Goal: Task Accomplishment & Management: Use online tool/utility

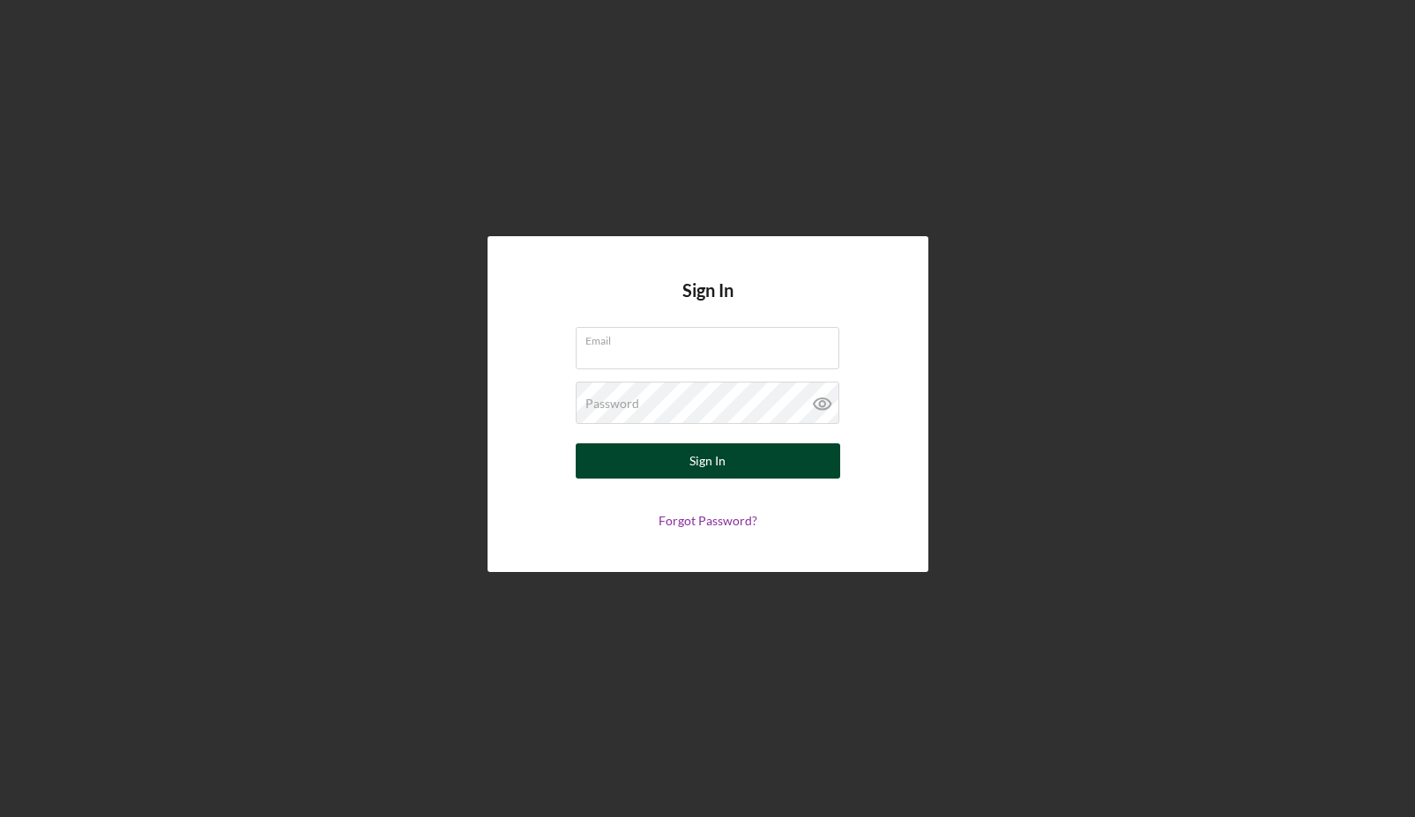
type input "[EMAIL_ADDRESS][DOMAIN_NAME]"
click at [710, 462] on div "Sign In" at bounding box center [708, 461] width 36 height 35
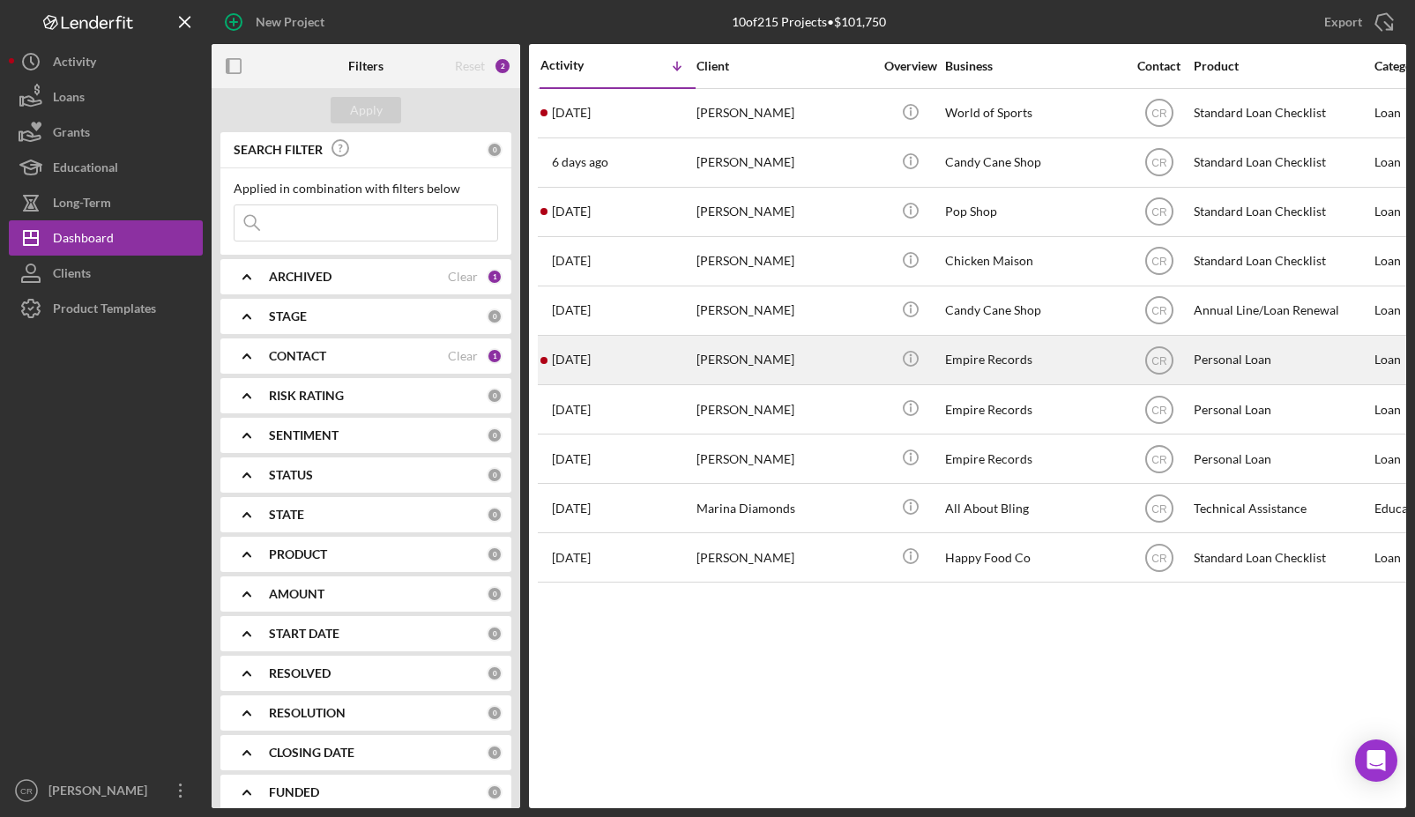
click at [725, 352] on div "[PERSON_NAME]" at bounding box center [785, 360] width 176 height 47
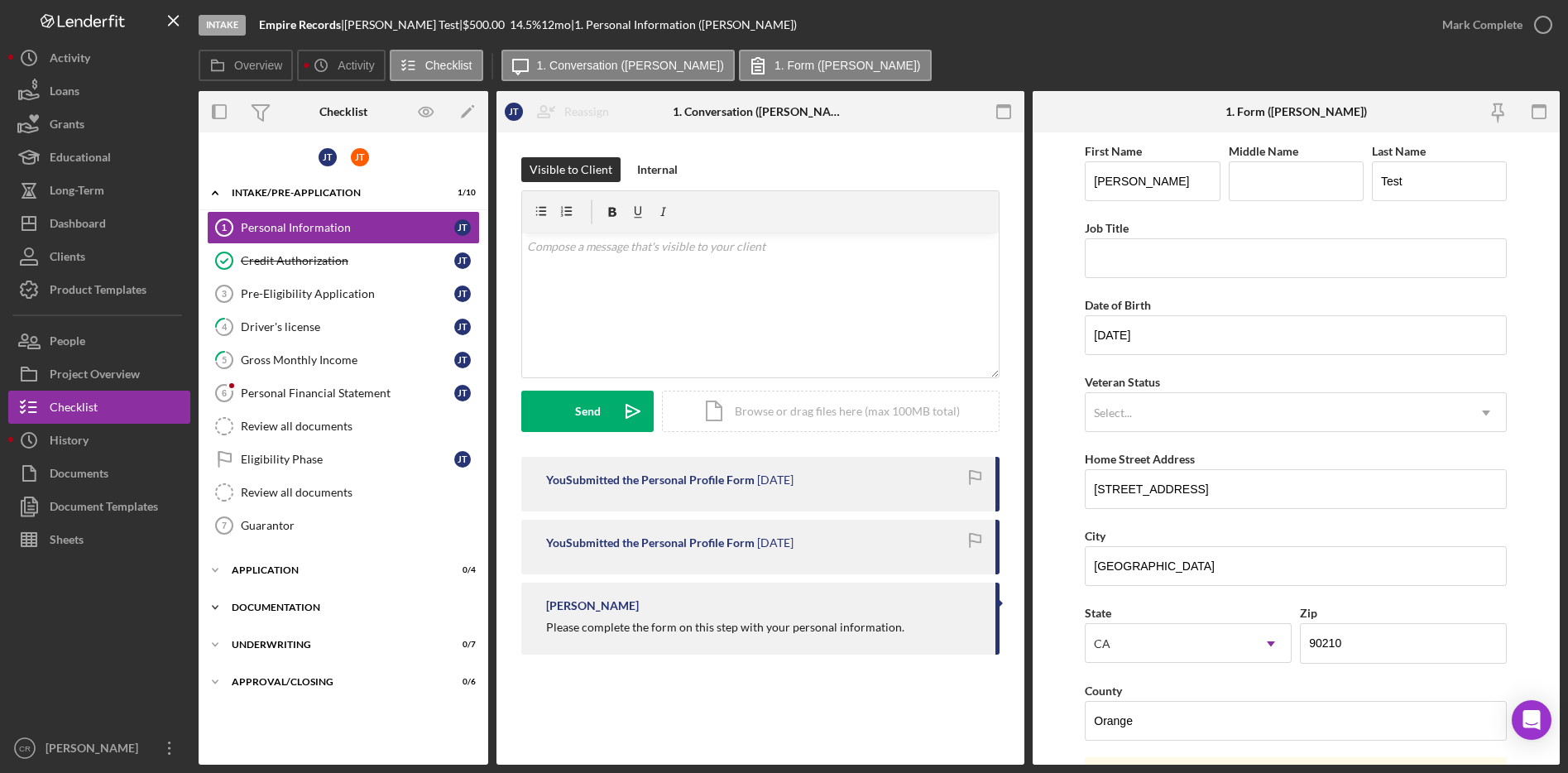
click at [289, 602] on div "Documentation" at bounding box center [349, 607] width 236 height 10
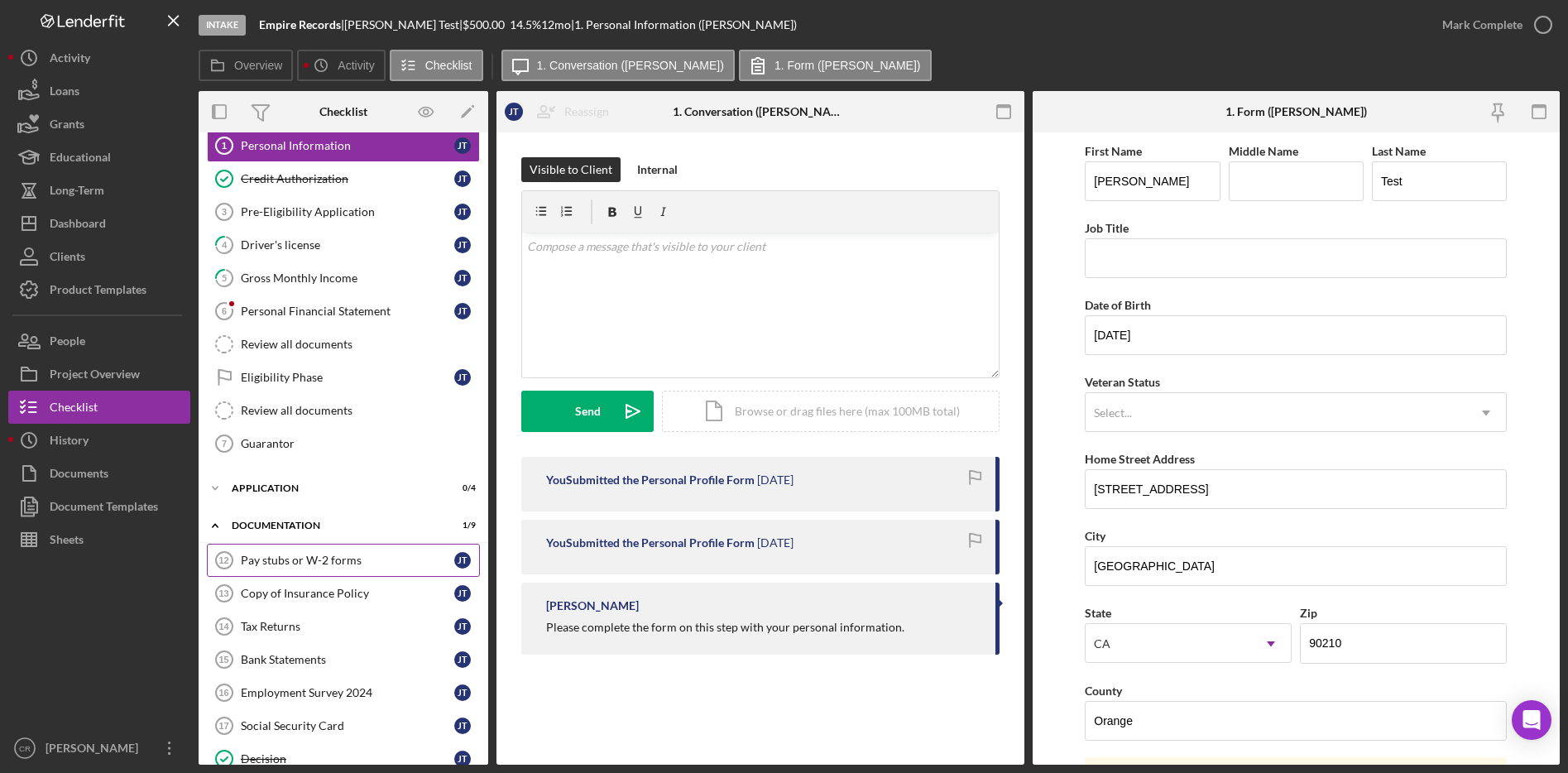
scroll to position [250, 0]
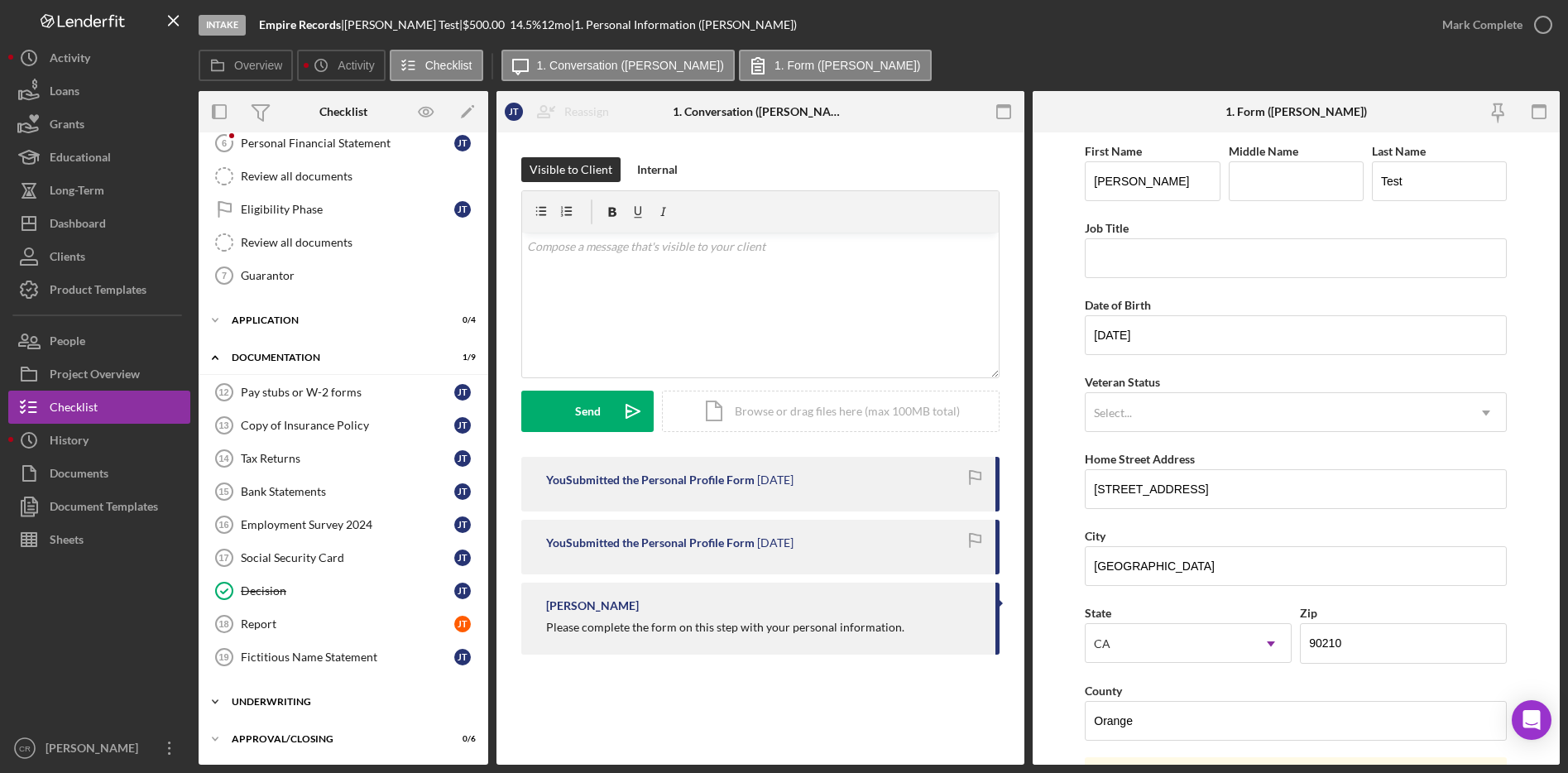
click at [292, 702] on div "Underwriting" at bounding box center [349, 701] width 236 height 10
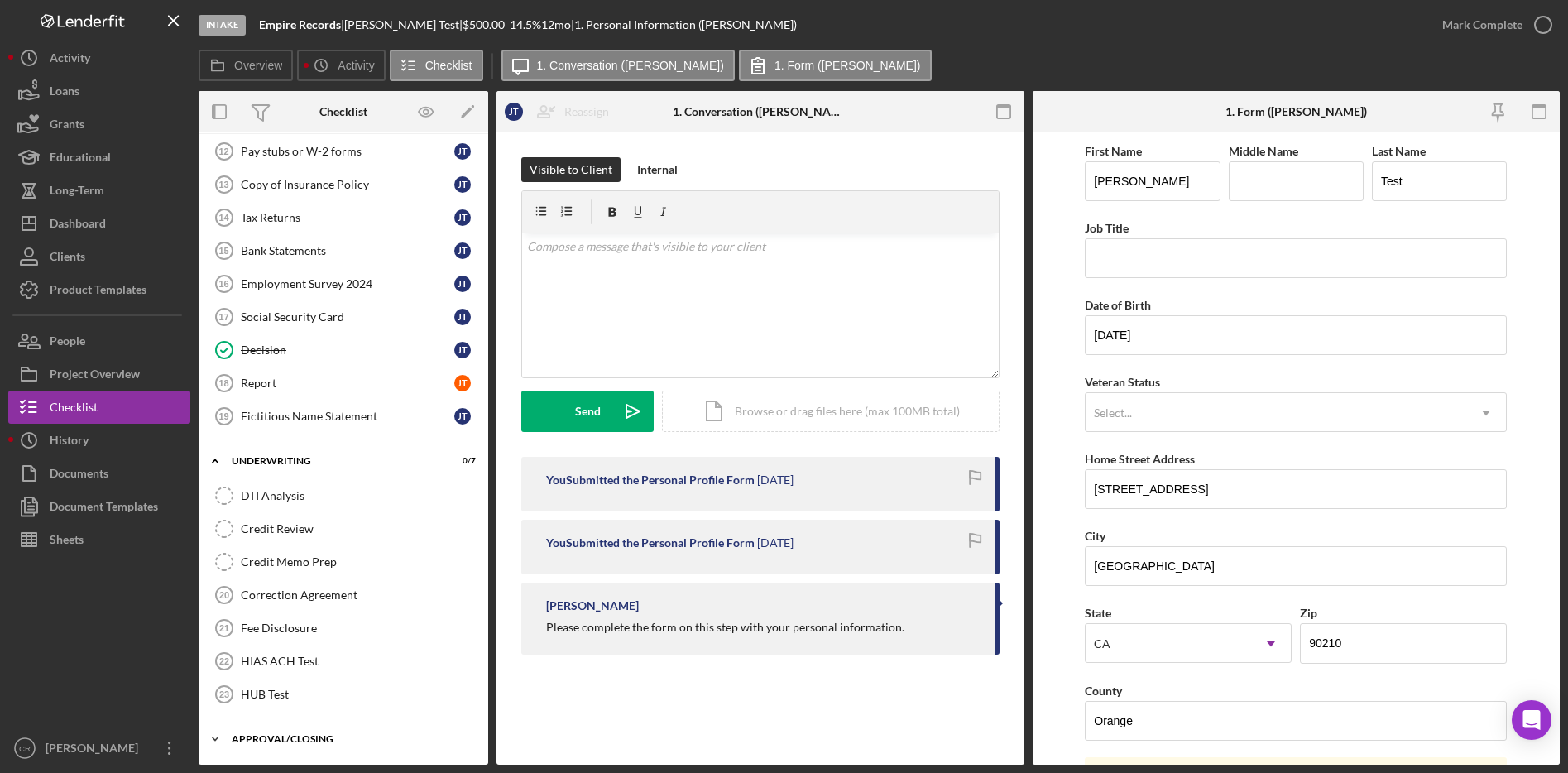
click at [312, 734] on div "Approval/Closing" at bounding box center [349, 738] width 236 height 10
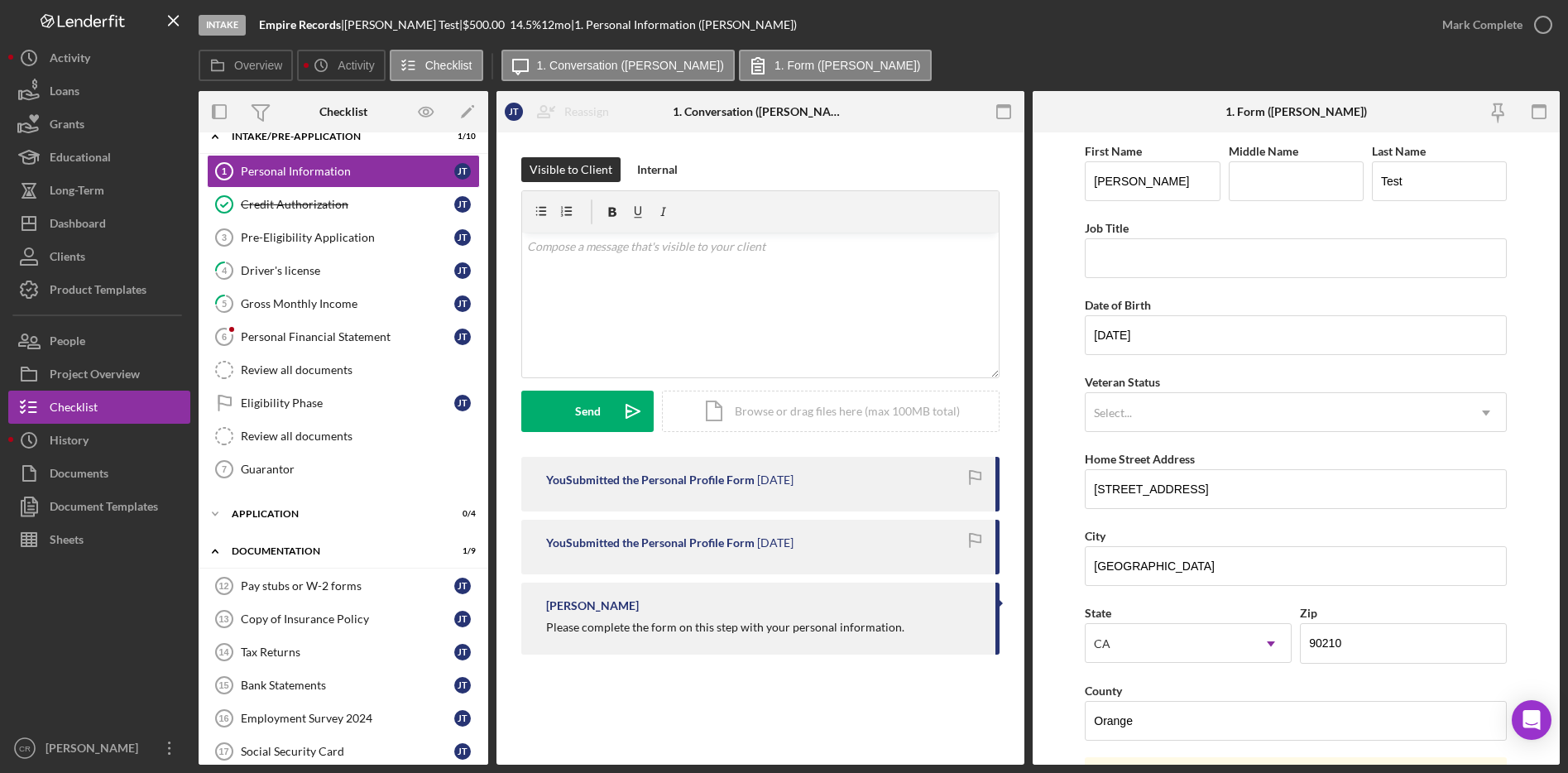
scroll to position [2, 0]
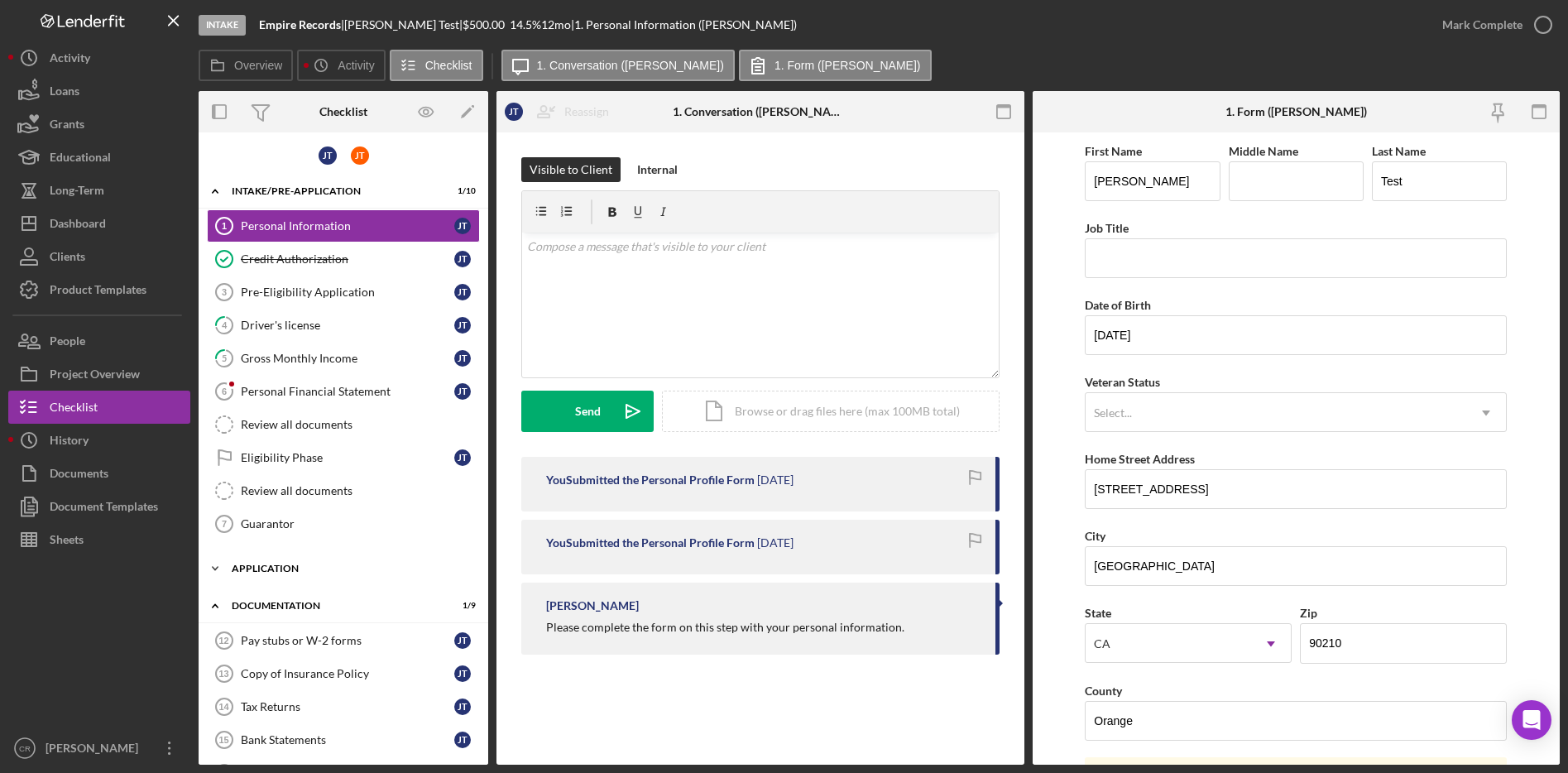
click at [295, 567] on div "Application" at bounding box center [349, 568] width 236 height 10
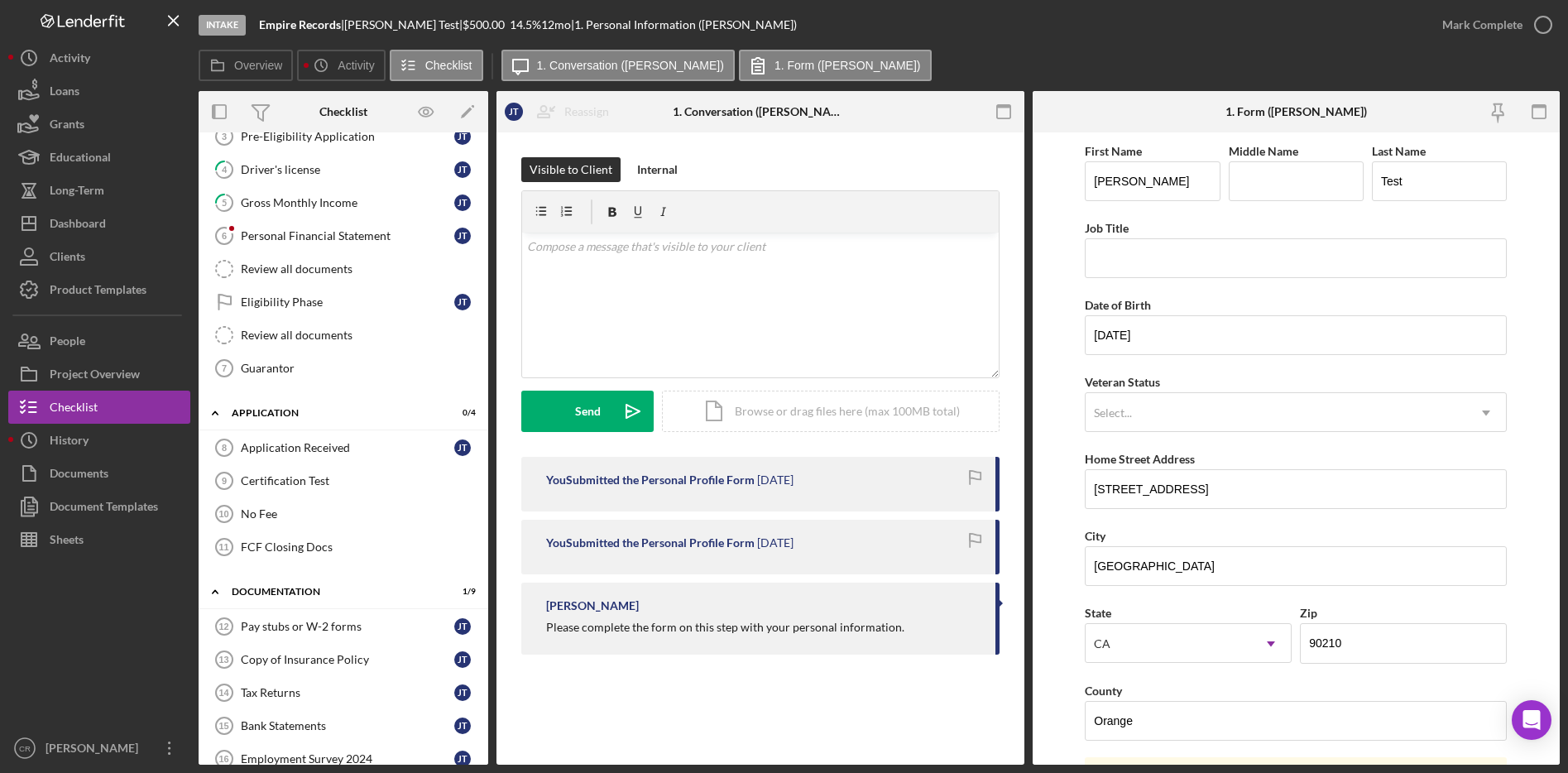
scroll to position [160, 0]
click at [275, 542] on div "FCF Closing Docs" at bounding box center [360, 543] width 238 height 13
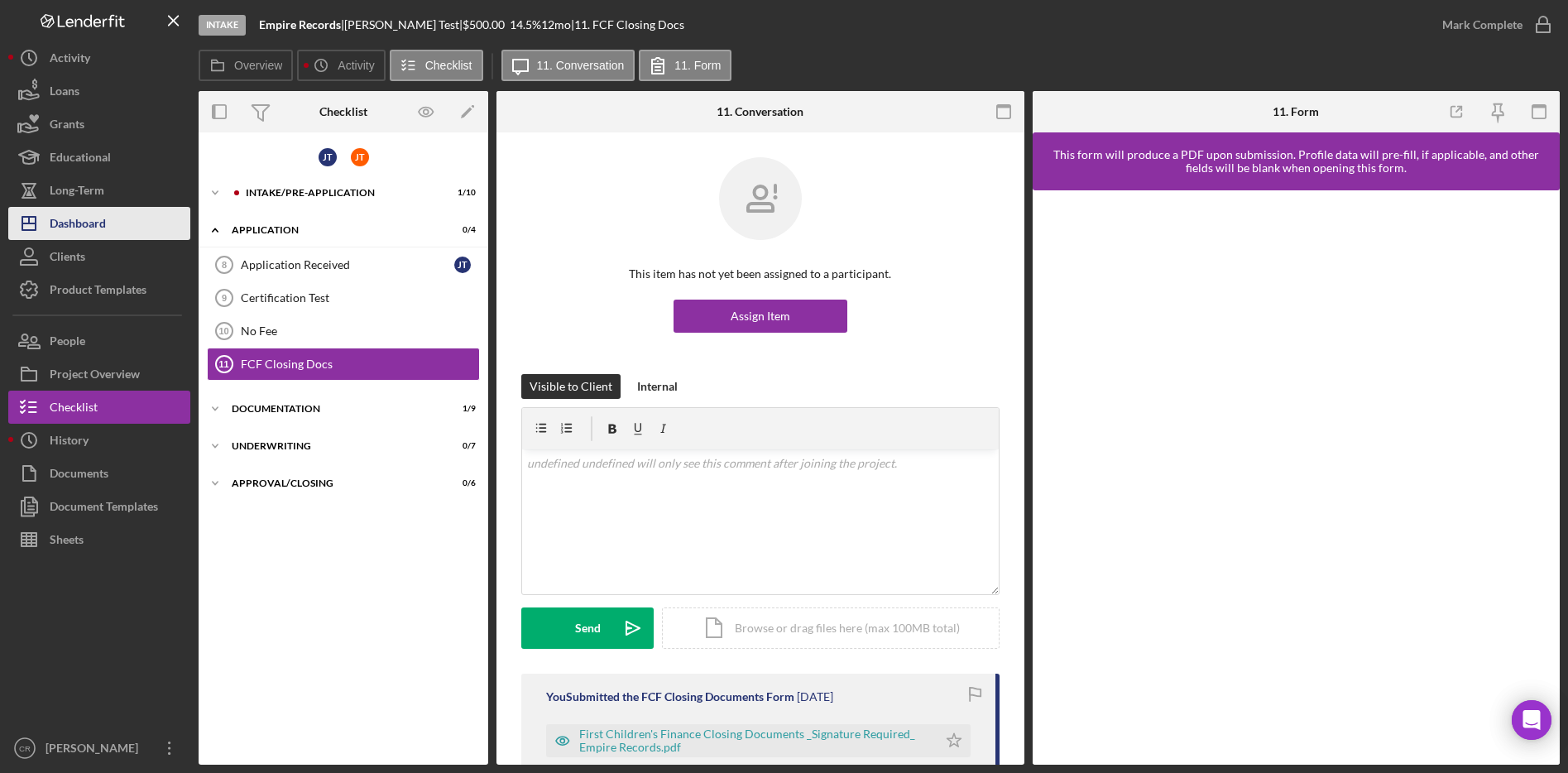
click at [114, 214] on button "Icon/Dashboard Dashboard" at bounding box center [99, 222] width 182 height 33
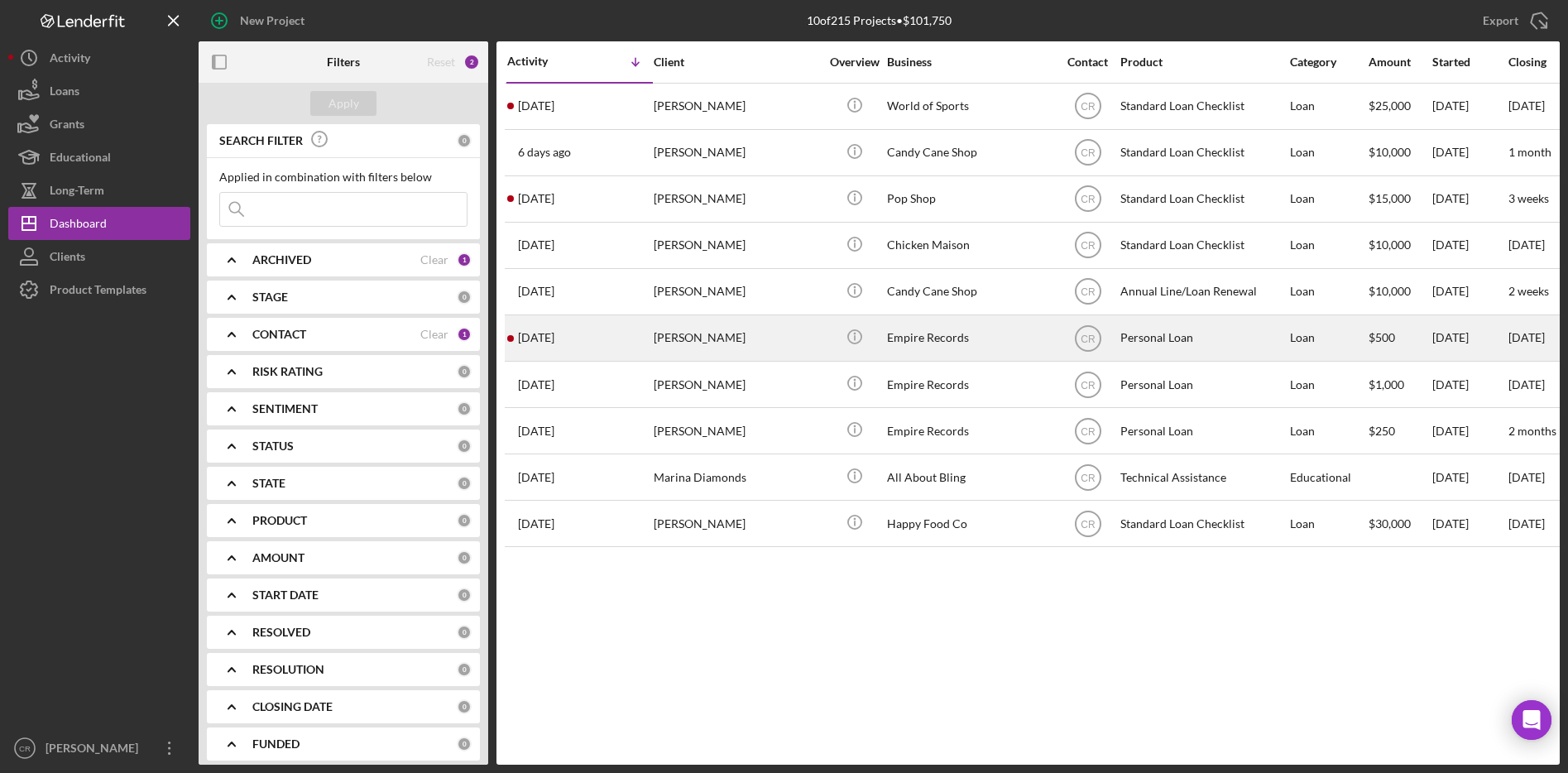
click at [787, 353] on div "[PERSON_NAME]" at bounding box center [737, 338] width 165 height 44
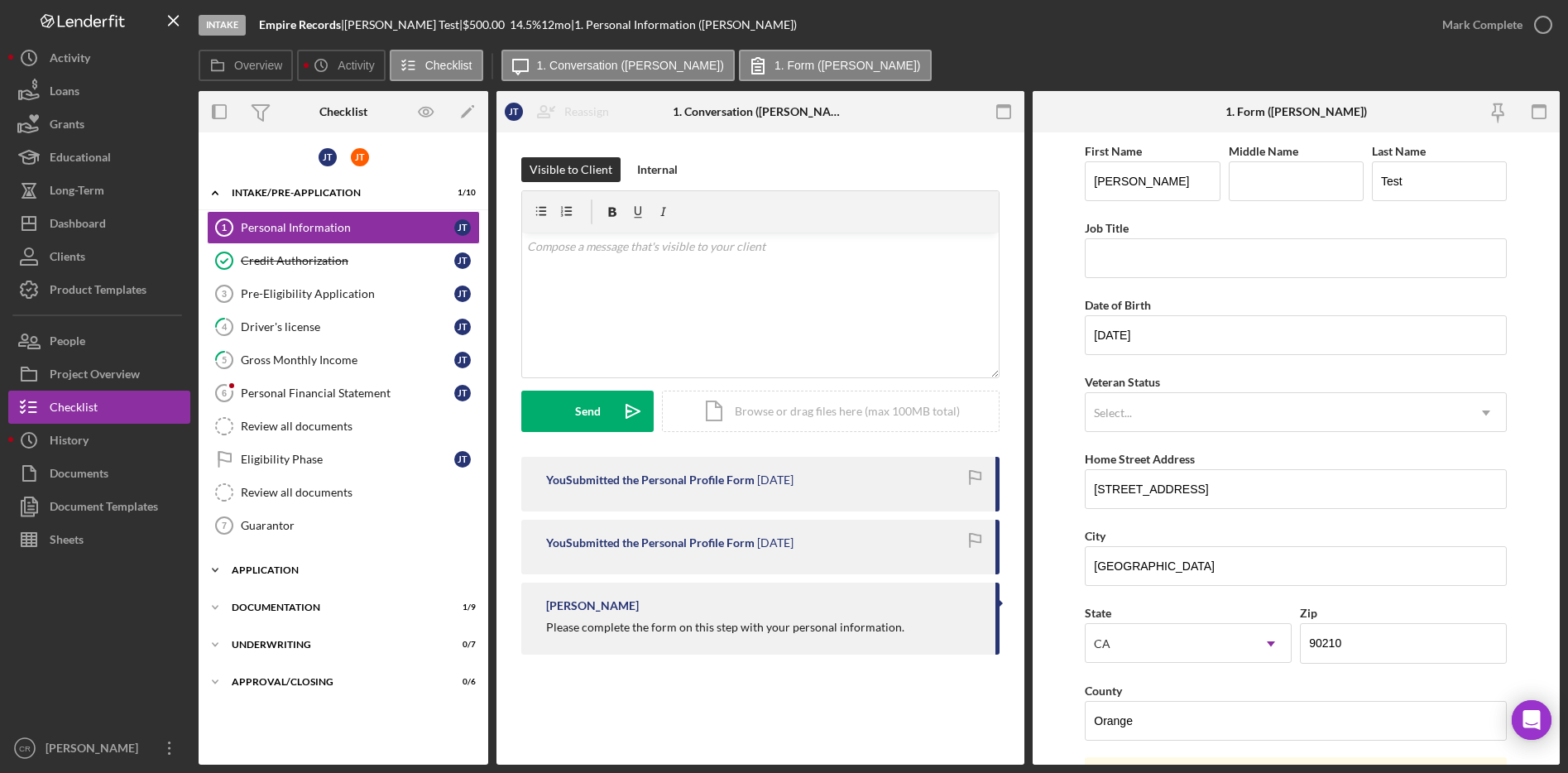
click at [277, 559] on div "Icon/Expander Application 0 / 4" at bounding box center [343, 569] width 290 height 33
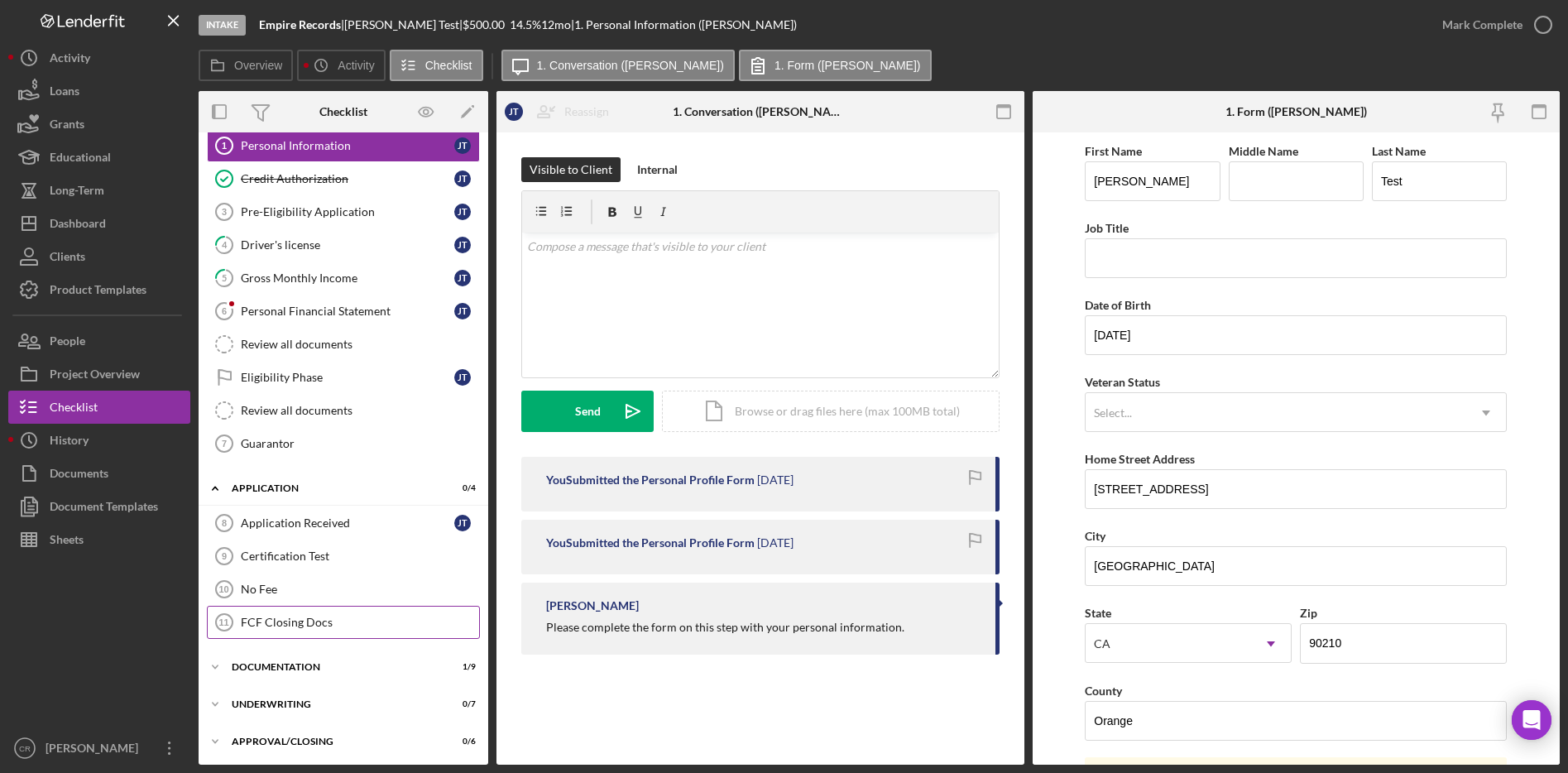
scroll to position [84, 0]
click at [309, 614] on div "FCF Closing Docs" at bounding box center [360, 619] width 238 height 13
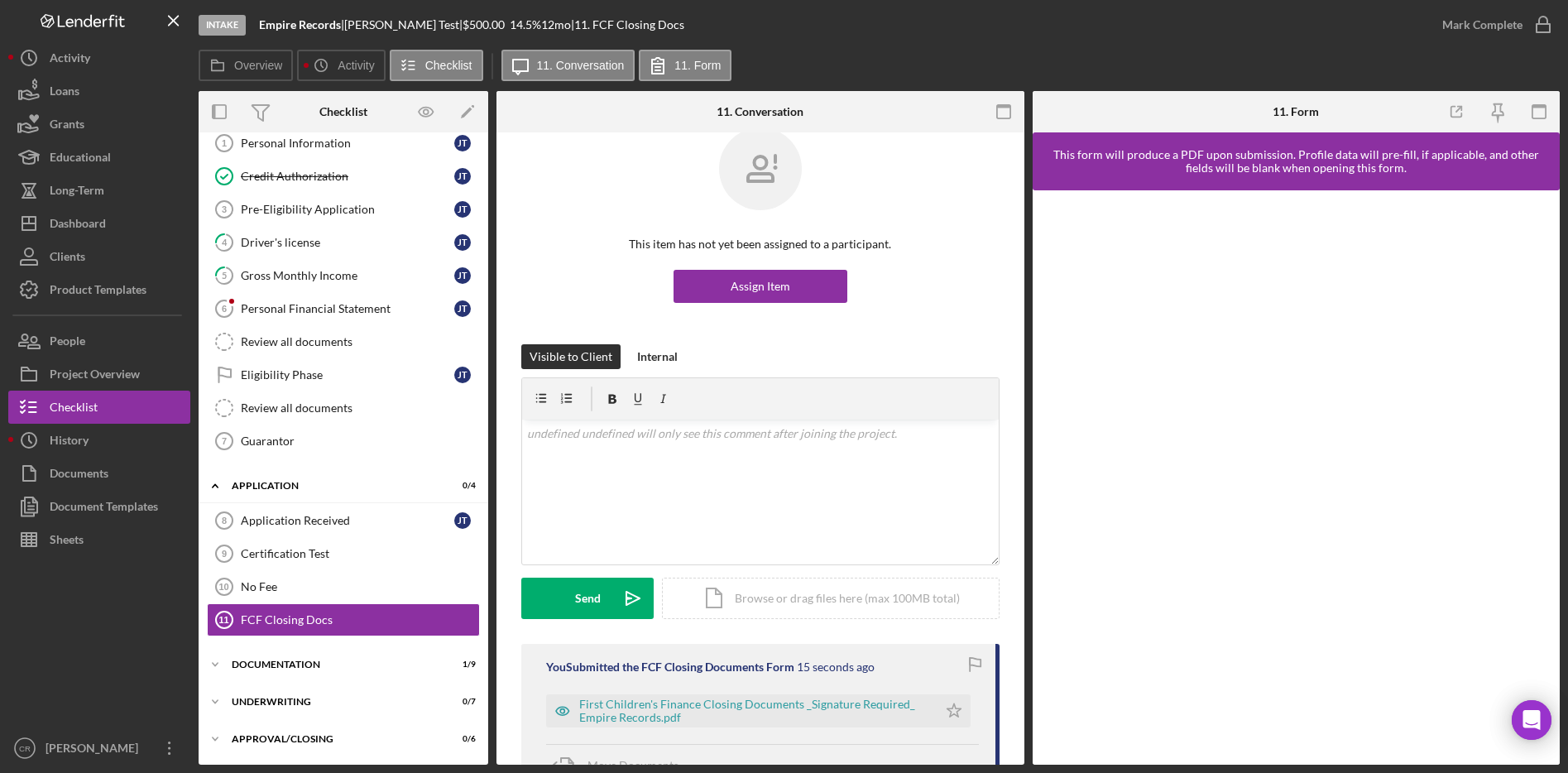
scroll to position [62, 0]
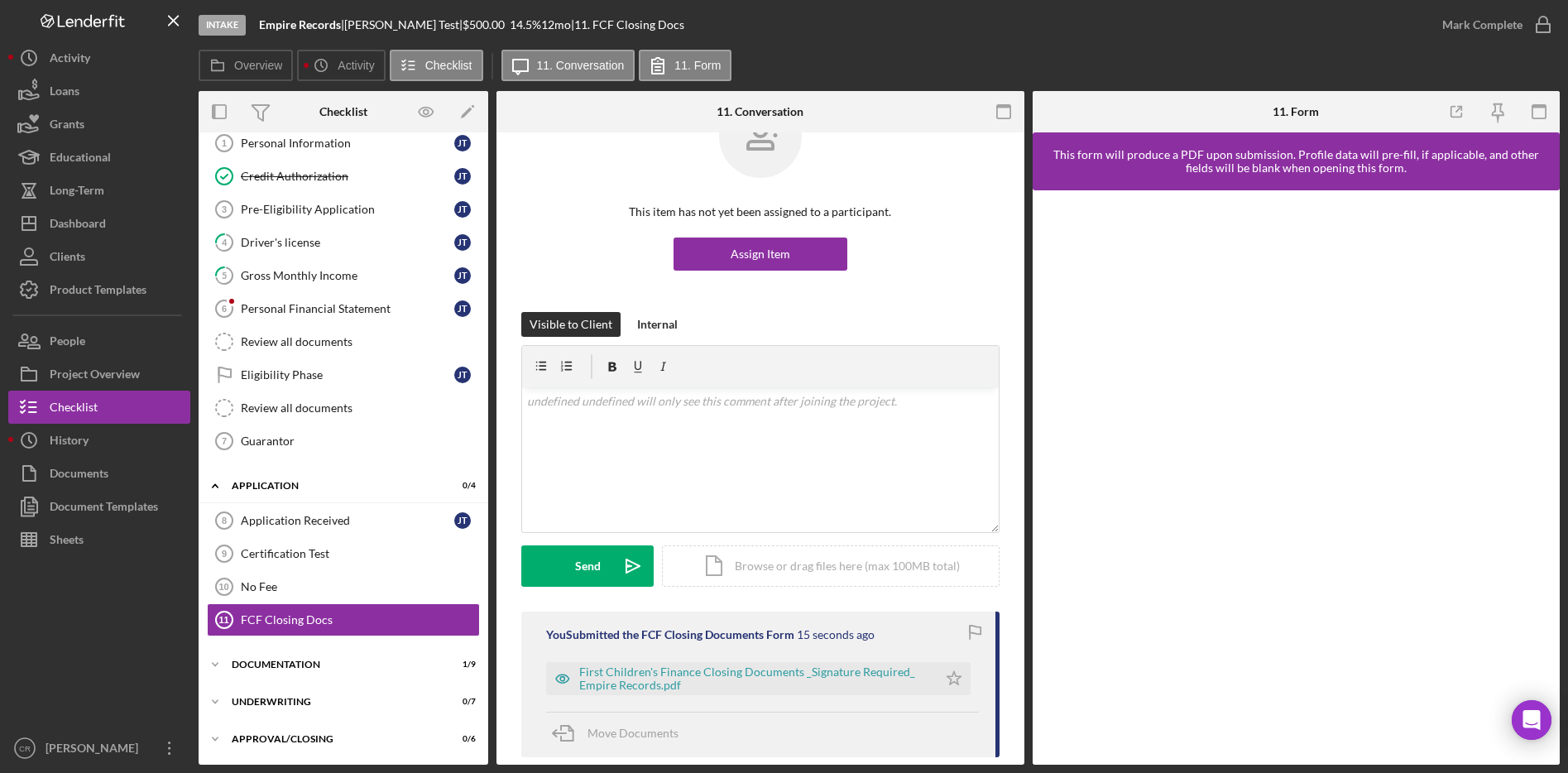
click at [745, 659] on div "First Children's Finance Closing Documents _Signature Required_ Empire Records.…" at bounding box center [762, 674] width 433 height 41
click at [736, 674] on div "First Children's Finance Closing Documents _Signature Required_ Empire Records.…" at bounding box center [754, 678] width 350 height 26
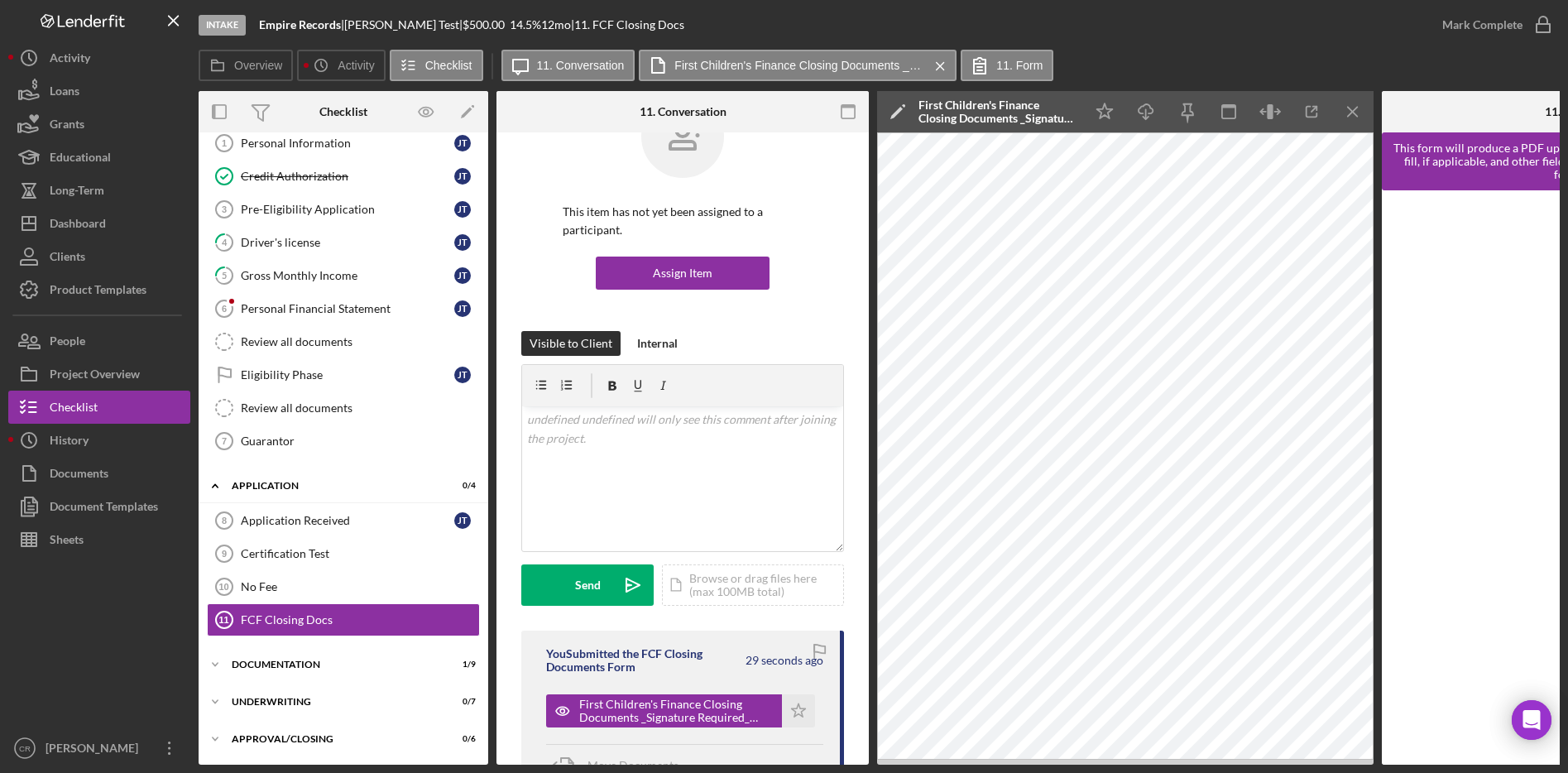
click at [1002, 103] on div "First Children's Finance Closing Documents _Signature Required_ Empire Records.…" at bounding box center [997, 112] width 158 height 26
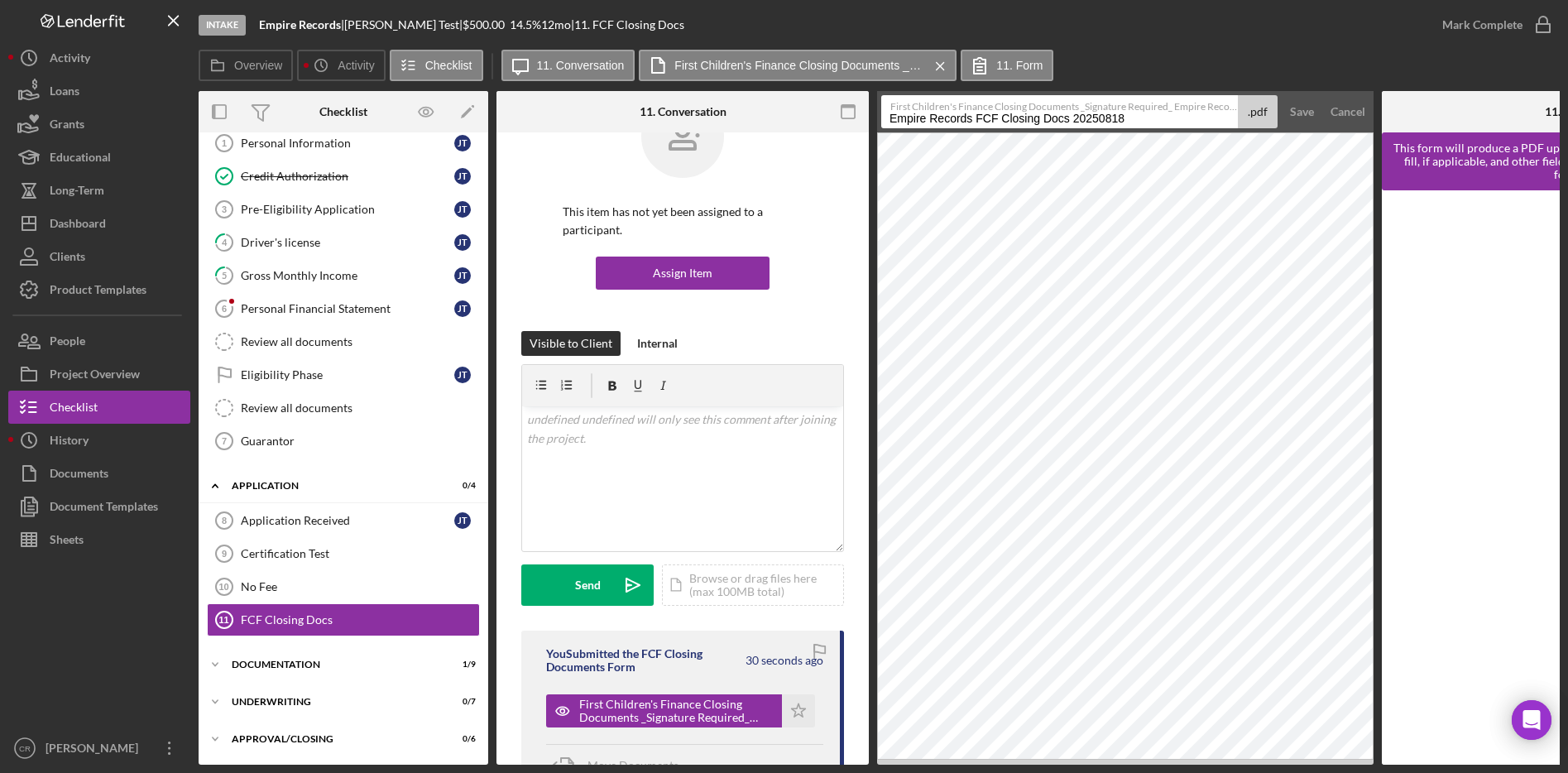
click at [1146, 115] on input "Empire Records FCF Closing Docs 20250818" at bounding box center [1059, 111] width 357 height 33
type input "Empire Records FCF Closing Docs 20250818 - Family"
click at [1282, 95] on button "Save" at bounding box center [1302, 111] width 40 height 33
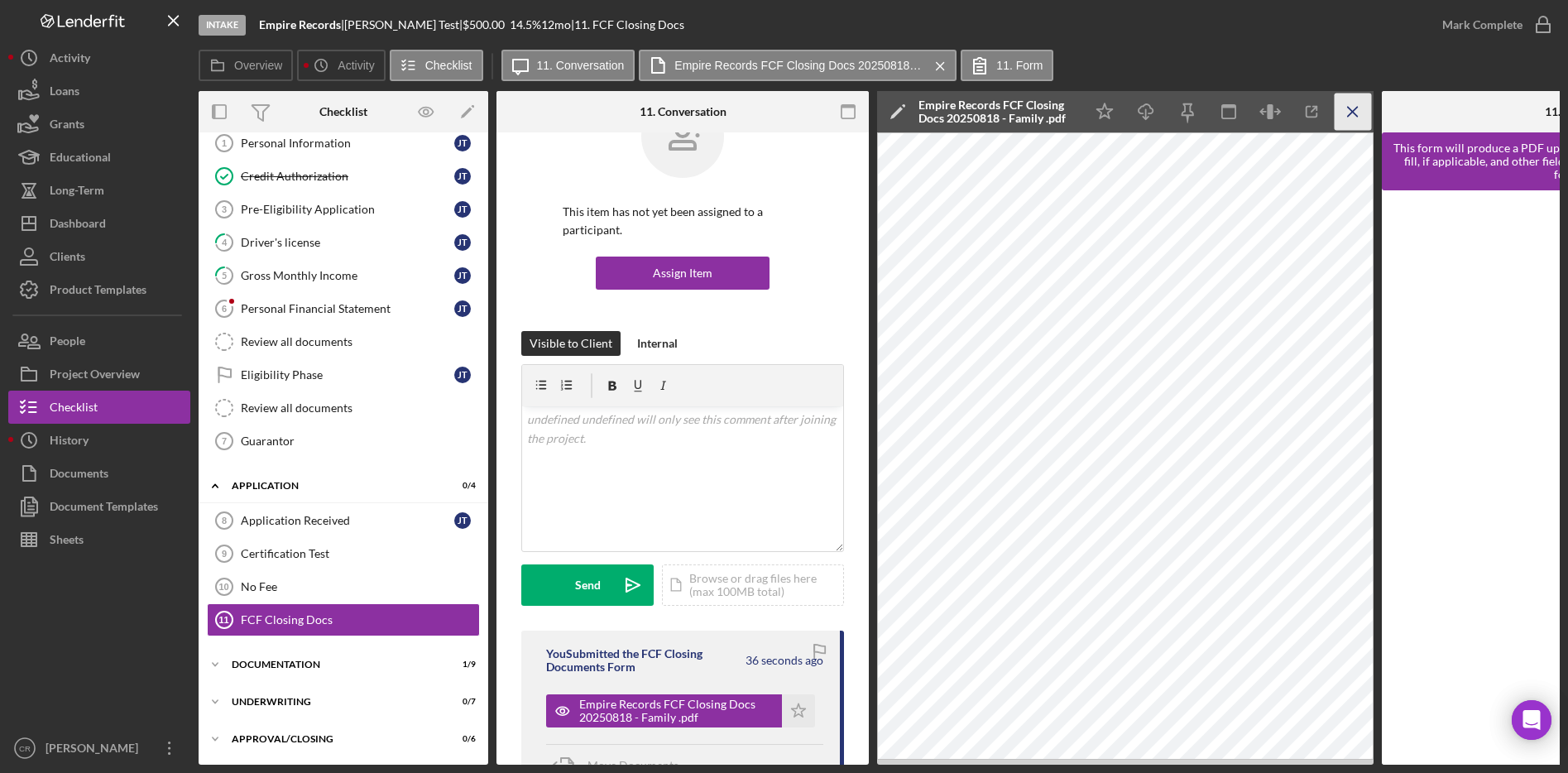
click at [1356, 107] on line "button" at bounding box center [1352, 112] width 9 height 9
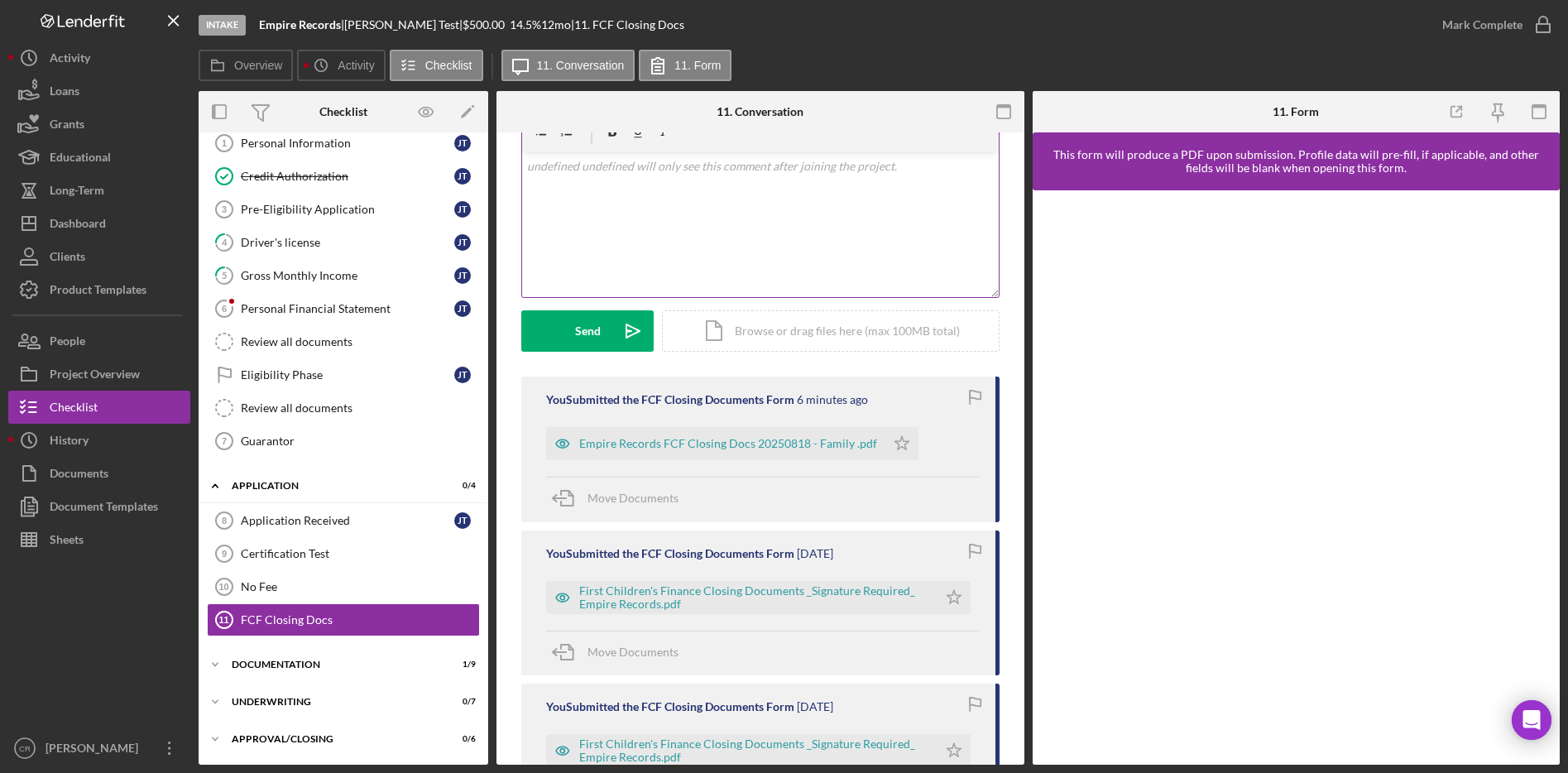
scroll to position [368, 0]
